Goal: Find specific page/section

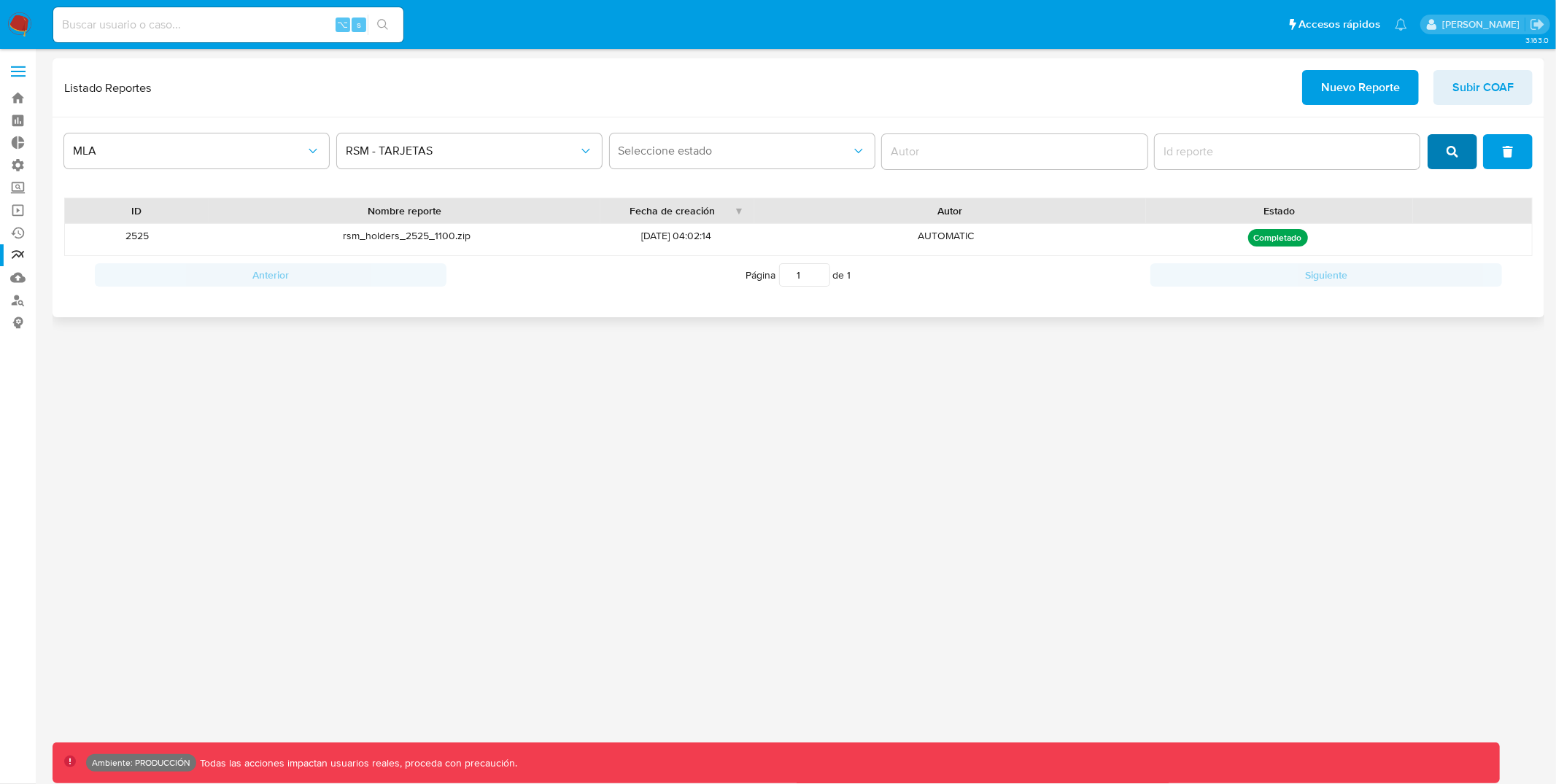
click at [1443, 151] on button "search" at bounding box center [1452, 151] width 50 height 35
drag, startPoint x: 455, startPoint y: 239, endPoint x: 438, endPoint y: 239, distance: 17.0
click at [438, 239] on div "rsm_holders_2525_1100.zip" at bounding box center [406, 239] width 395 height 31
click at [1459, 134] on div "MLA RSM - TARJETAS Seleccione estado" at bounding box center [798, 152] width 1469 height 45
click at [1458, 149] on icon "search" at bounding box center [1452, 152] width 11 height 11
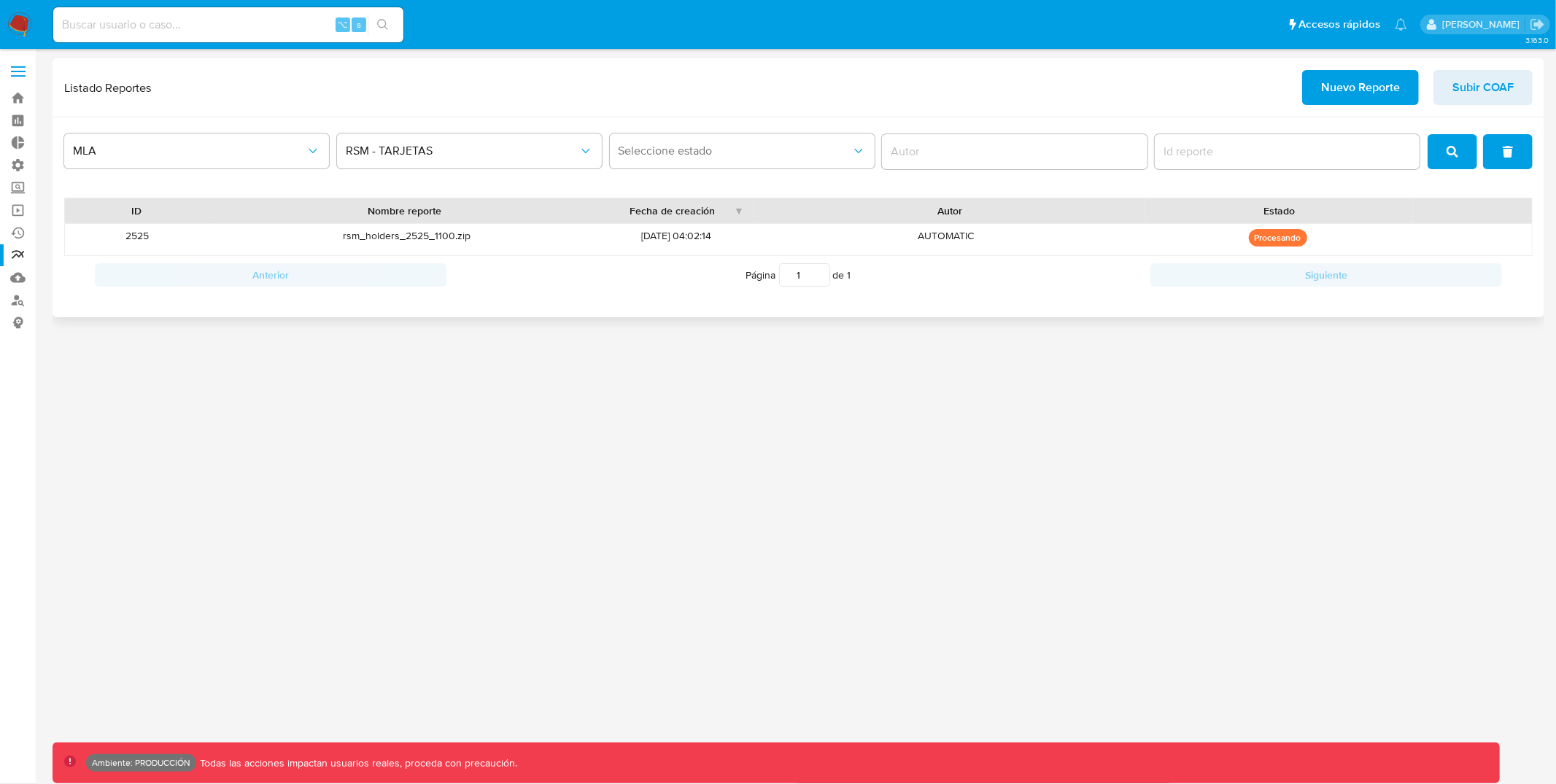
click at [1439, 148] on button "search" at bounding box center [1452, 151] width 50 height 35
click at [1478, 243] on div at bounding box center [1473, 239] width 120 height 31
click at [422, 238] on div "rsm_holders_2525_1097.zip" at bounding box center [406, 239] width 395 height 31
click at [1450, 166] on span "search" at bounding box center [1452, 152] width 11 height 32
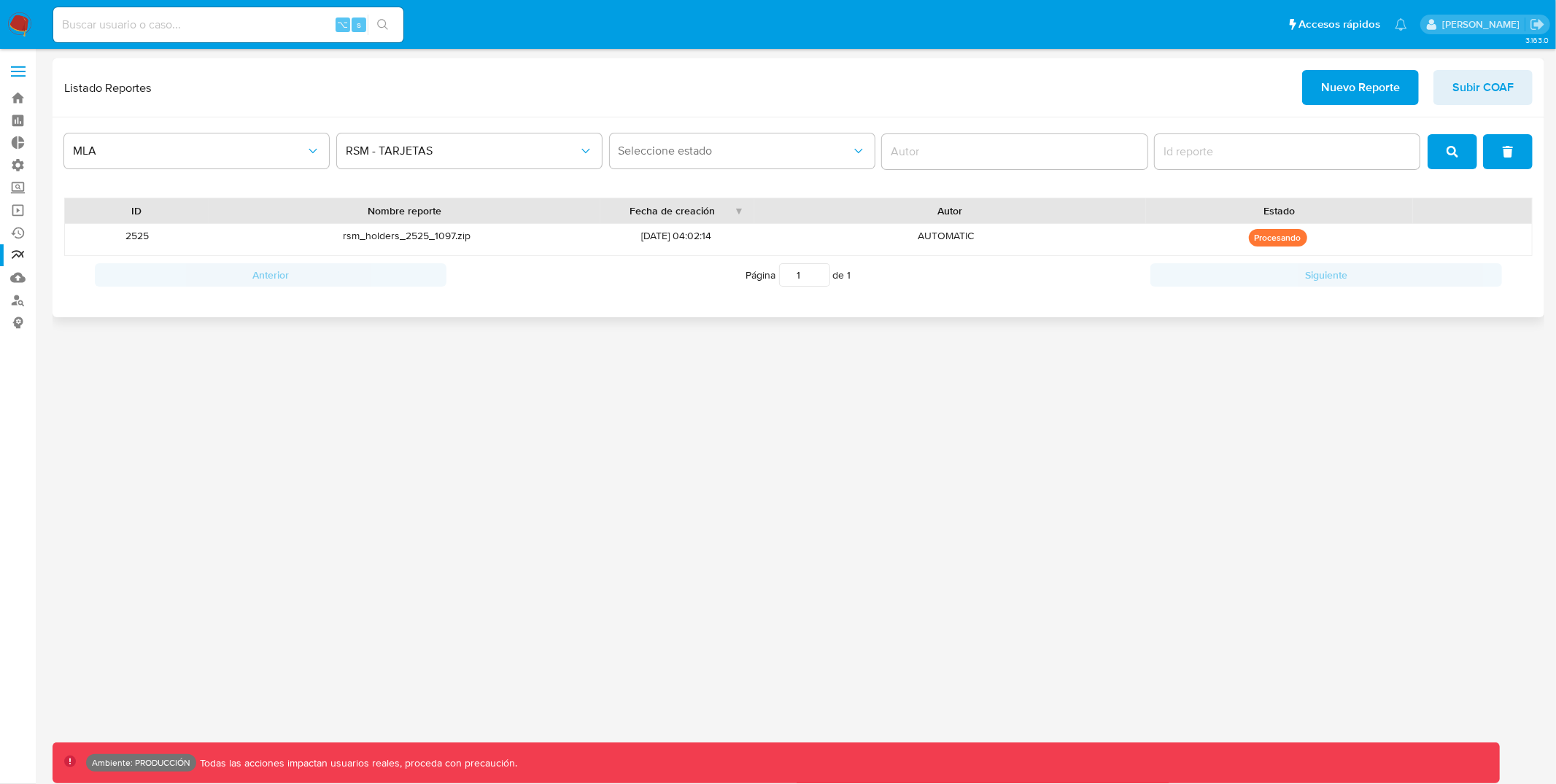
click at [1452, 169] on button "search" at bounding box center [1452, 151] width 50 height 35
click at [1445, 156] on button "search" at bounding box center [1452, 151] width 50 height 35
click at [1462, 151] on button "search" at bounding box center [1452, 151] width 50 height 35
click at [1443, 144] on button "search" at bounding box center [1452, 151] width 50 height 35
